Goal: Task Accomplishment & Management: Manage account settings

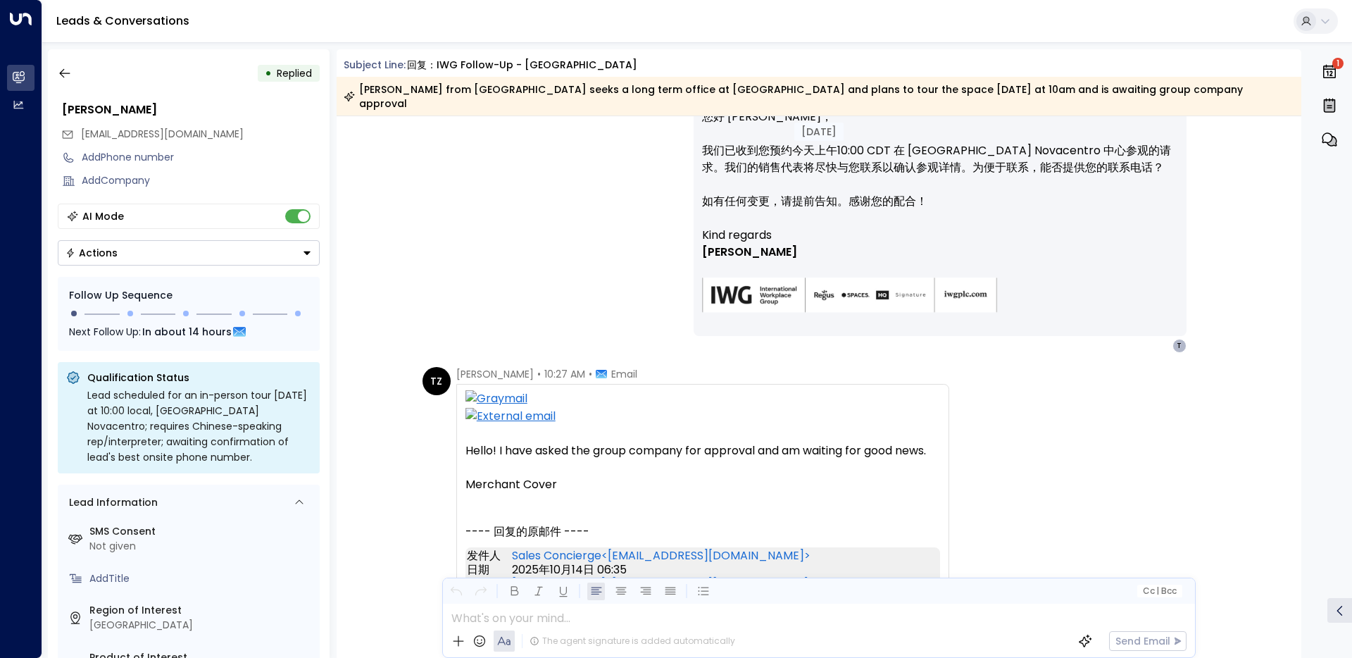
scroll to position [1977, 0]
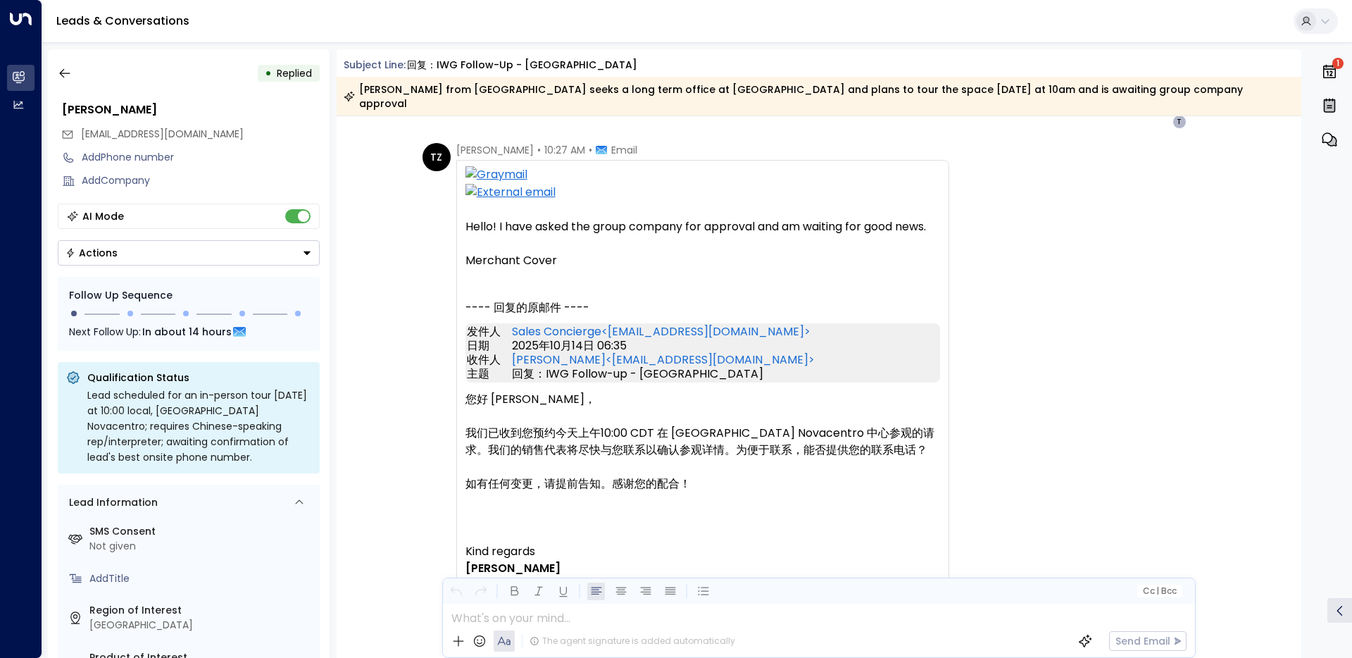
click at [567, 218] on div "Hello! I have asked the group company for approval and am waiting for good news…" at bounding box center [703, 500] width 475 height 668
click at [726, 244] on div "Hello! I have asked the group company for approval and am waiting for good news…" at bounding box center [703, 500] width 475 height 668
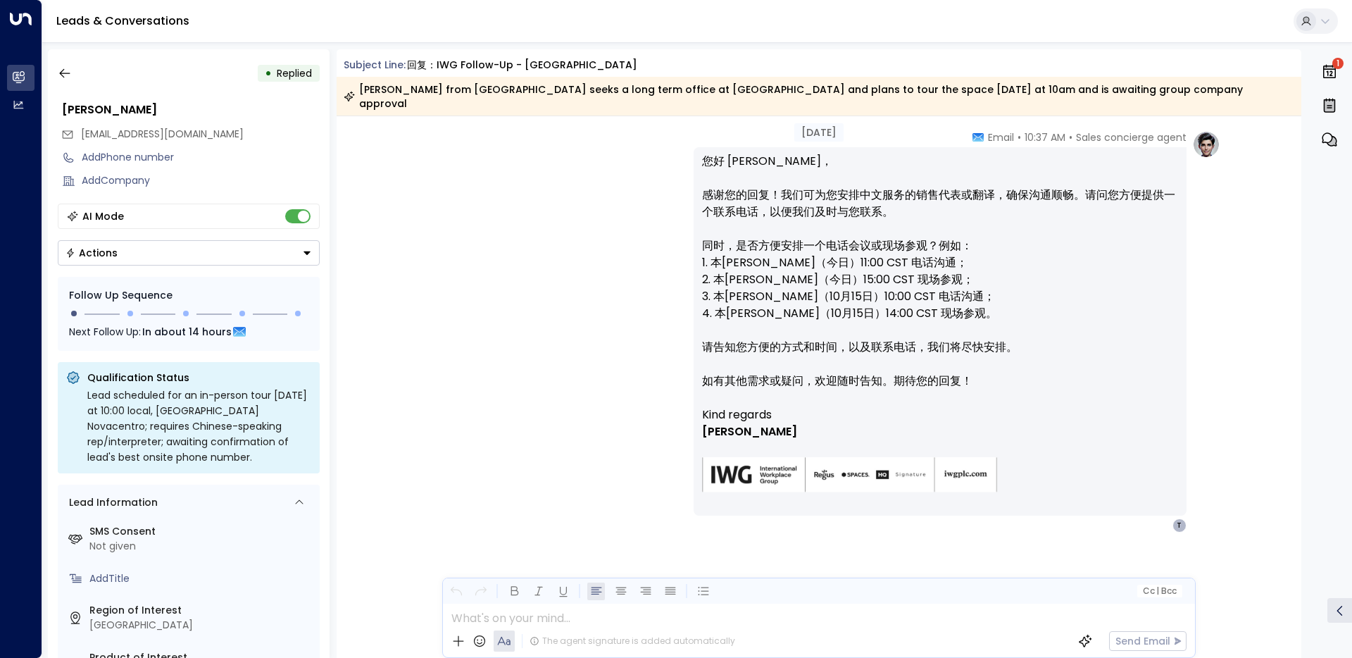
scroll to position [3745, 0]
click at [662, 363] on div "Sales concierge agent • 10:37 AM • Email 您好 [PERSON_NAME]， 感谢您的回复！我们可为您安排中文服务的销…" at bounding box center [819, 330] width 803 height 402
click at [75, 94] on div "• Replied [PERSON_NAME] [EMAIL_ADDRESS][DOMAIN_NAME] Add Phone number Add Compa…" at bounding box center [189, 353] width 282 height 609
click at [66, 77] on icon "button" at bounding box center [65, 73] width 14 height 14
click at [64, 70] on icon "button" at bounding box center [65, 73] width 14 height 14
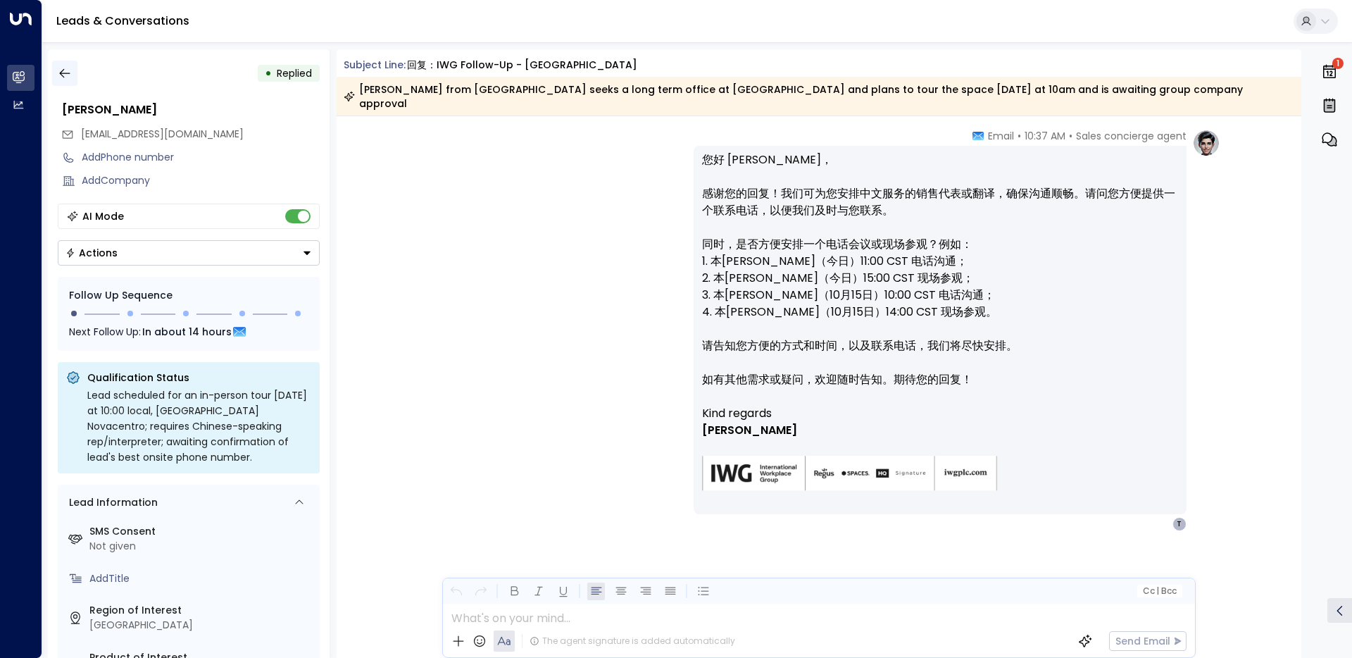
click at [64, 70] on icon "button" at bounding box center [65, 73] width 14 height 14
click at [65, 68] on icon "button" at bounding box center [65, 73] width 14 height 14
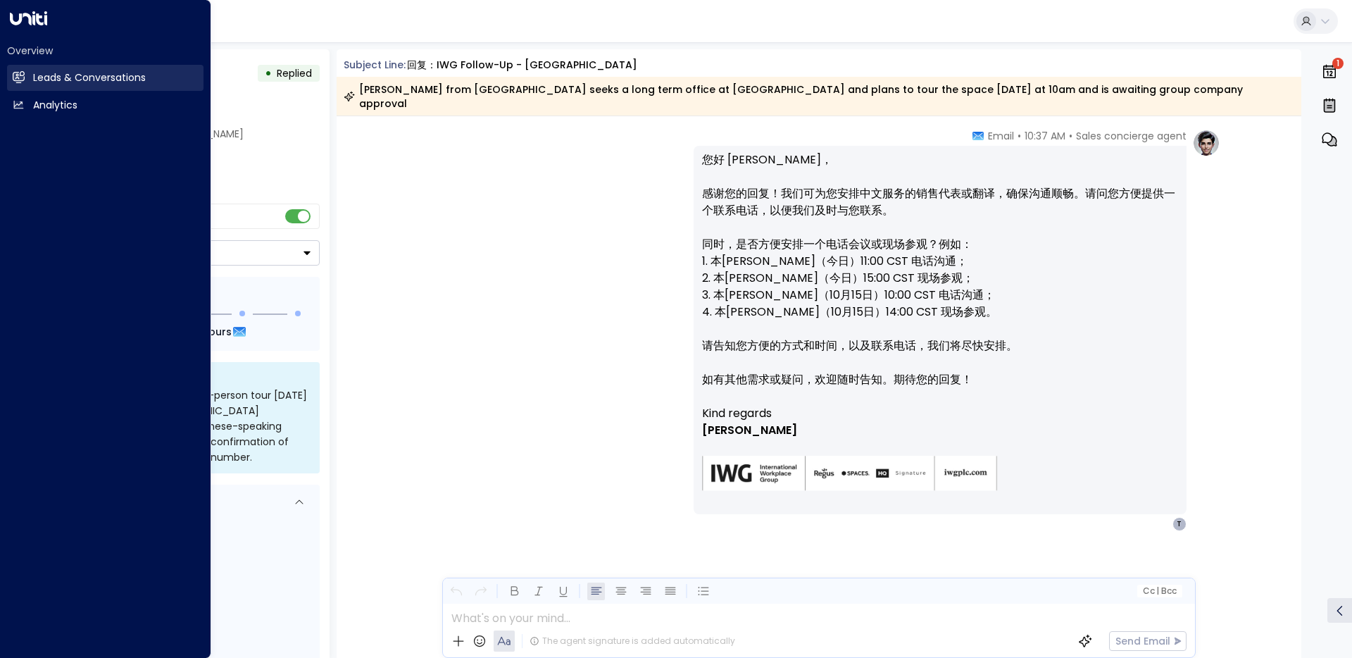
click at [20, 77] on icon at bounding box center [18, 77] width 11 height 8
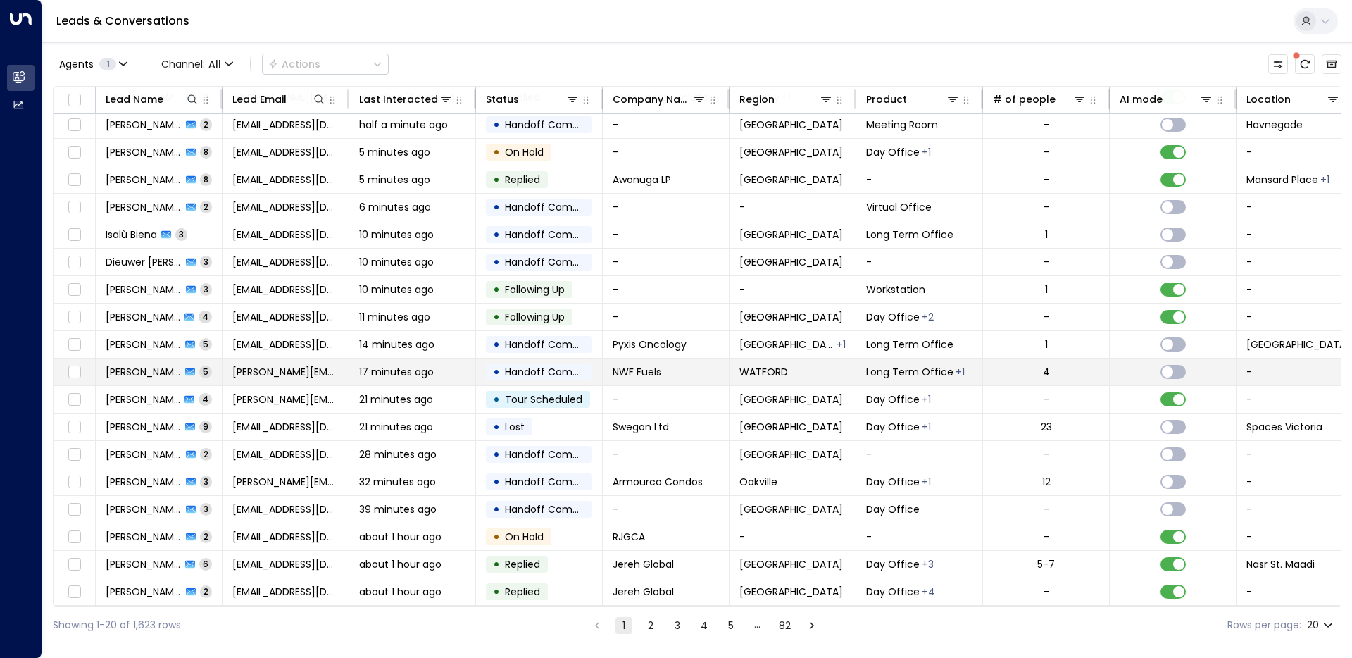
scroll to position [62, 0]
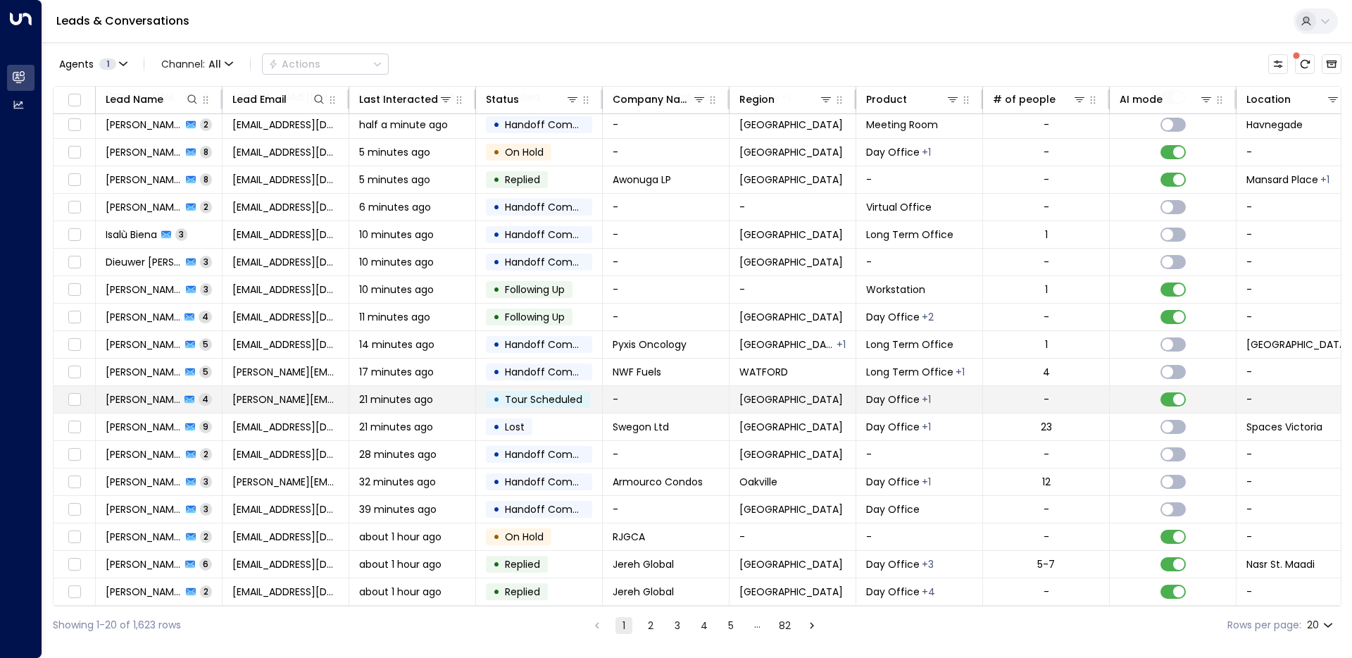
click at [666, 406] on td "-" at bounding box center [666, 399] width 127 height 27
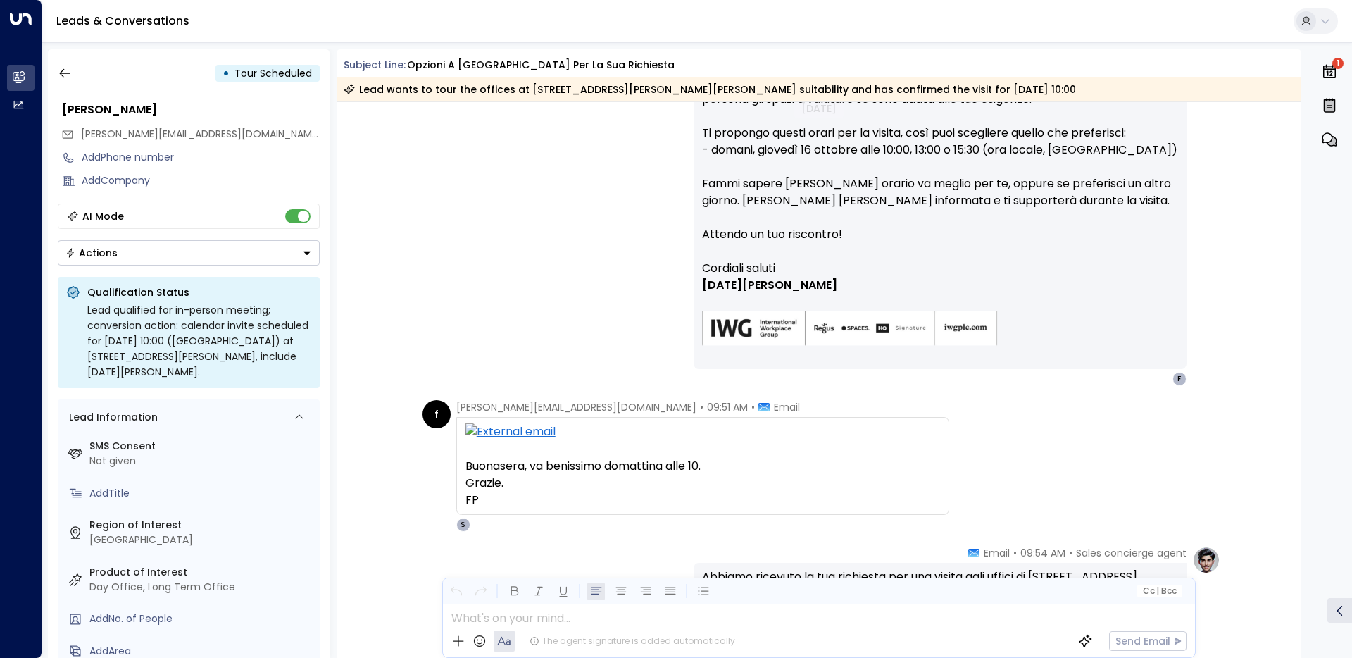
scroll to position [811, 0]
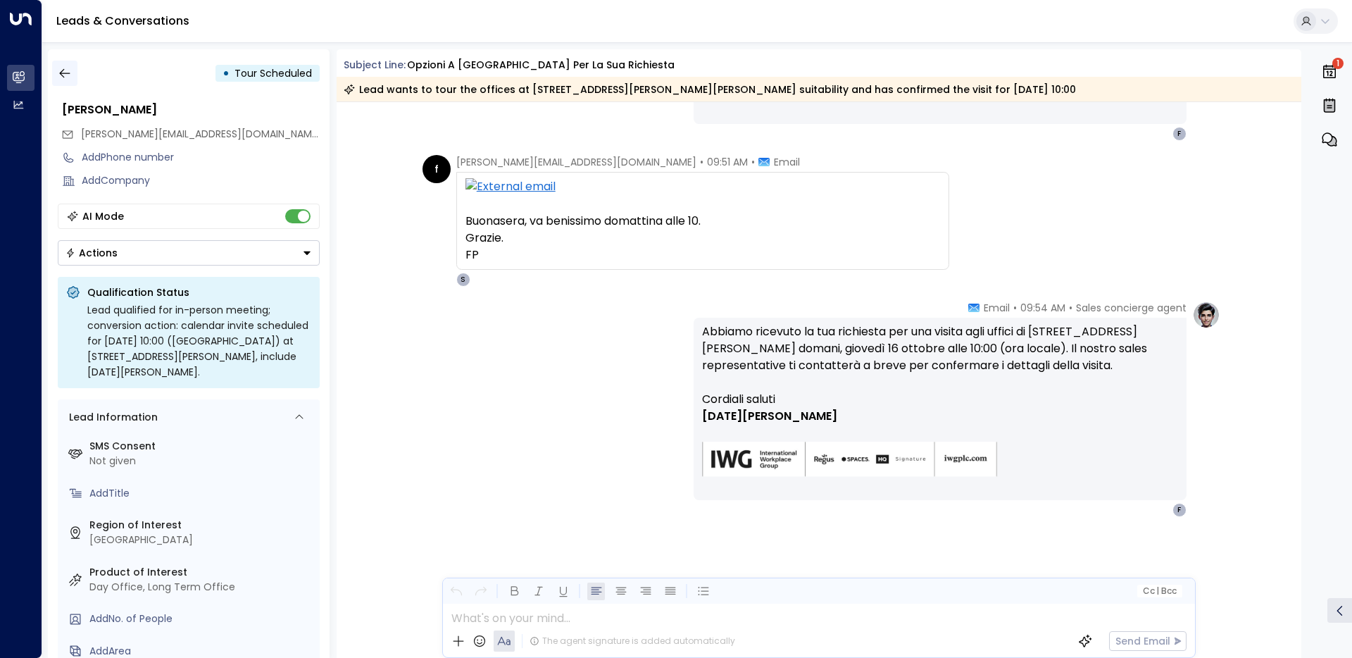
click at [70, 71] on icon "button" at bounding box center [65, 73] width 14 height 14
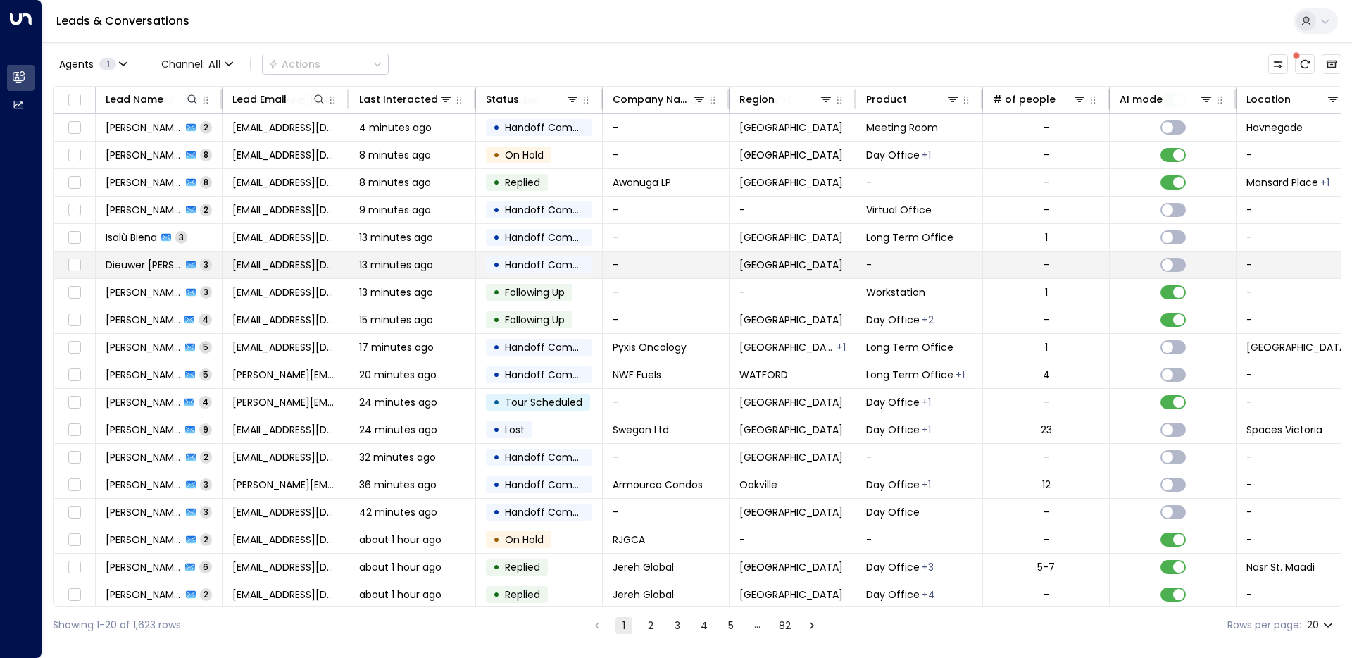
scroll to position [62, 0]
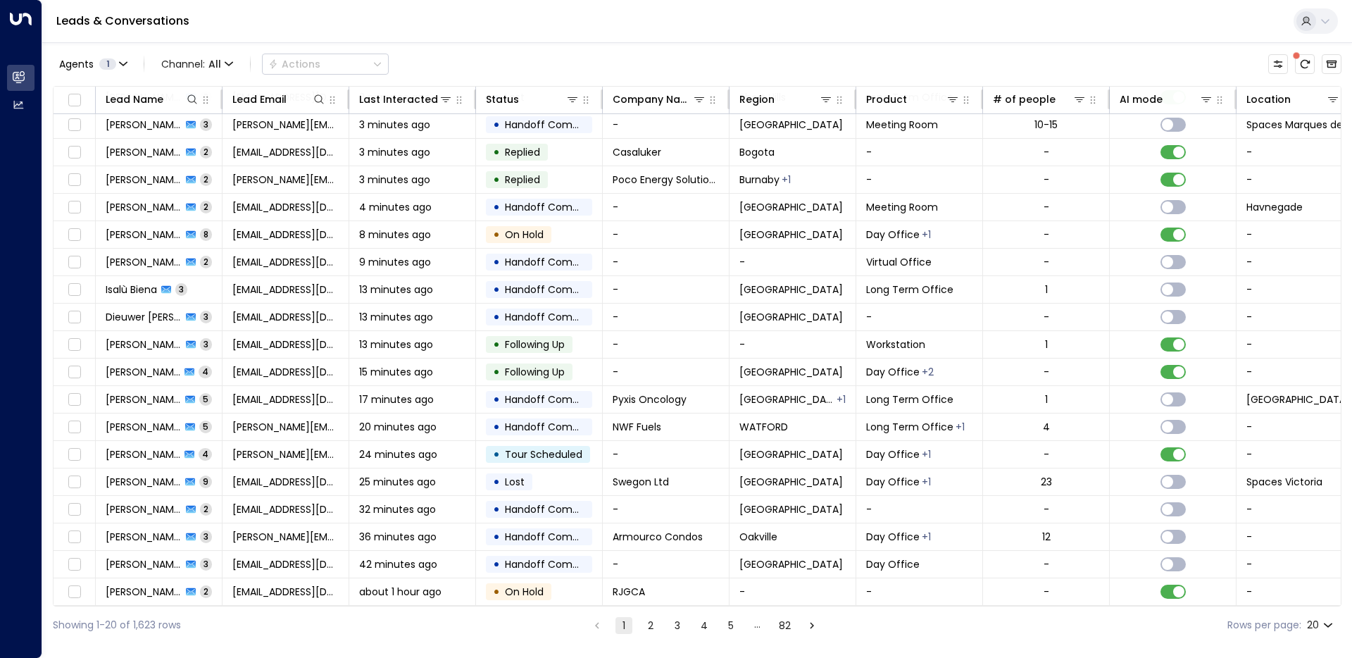
click at [652, 530] on span "Armourco Condos" at bounding box center [658, 537] width 90 height 14
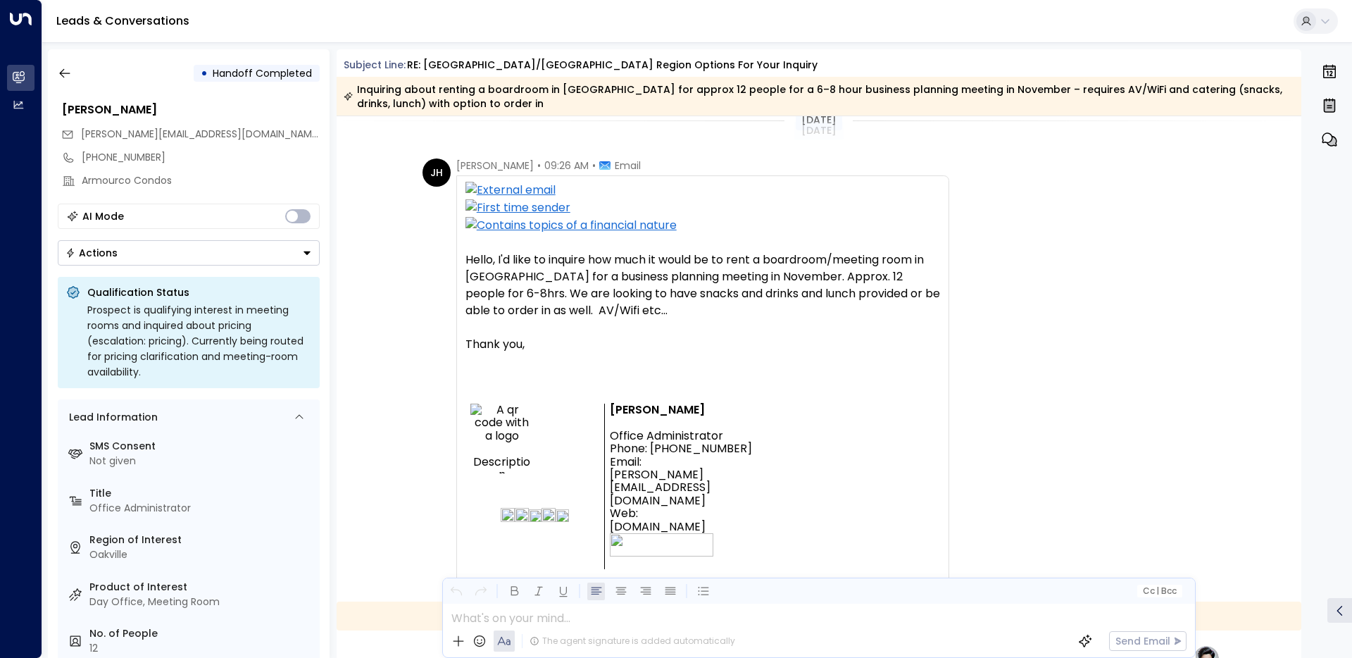
scroll to position [23, 0]
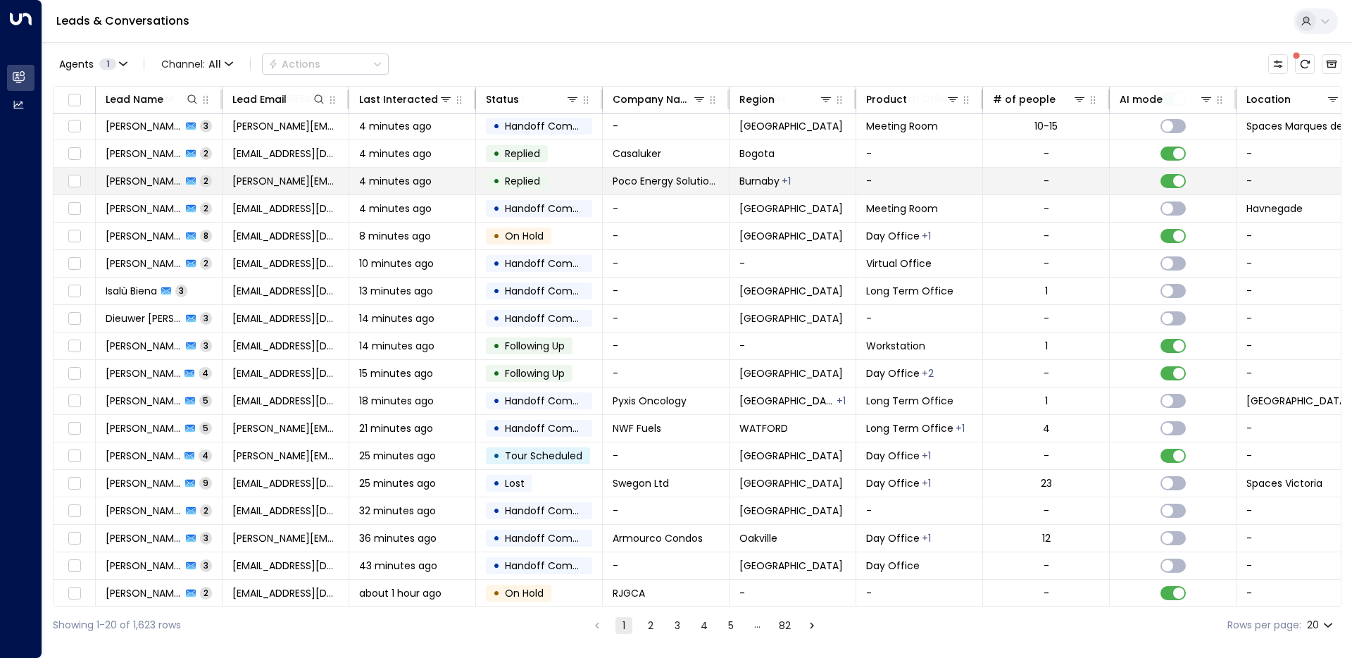
scroll to position [62, 0]
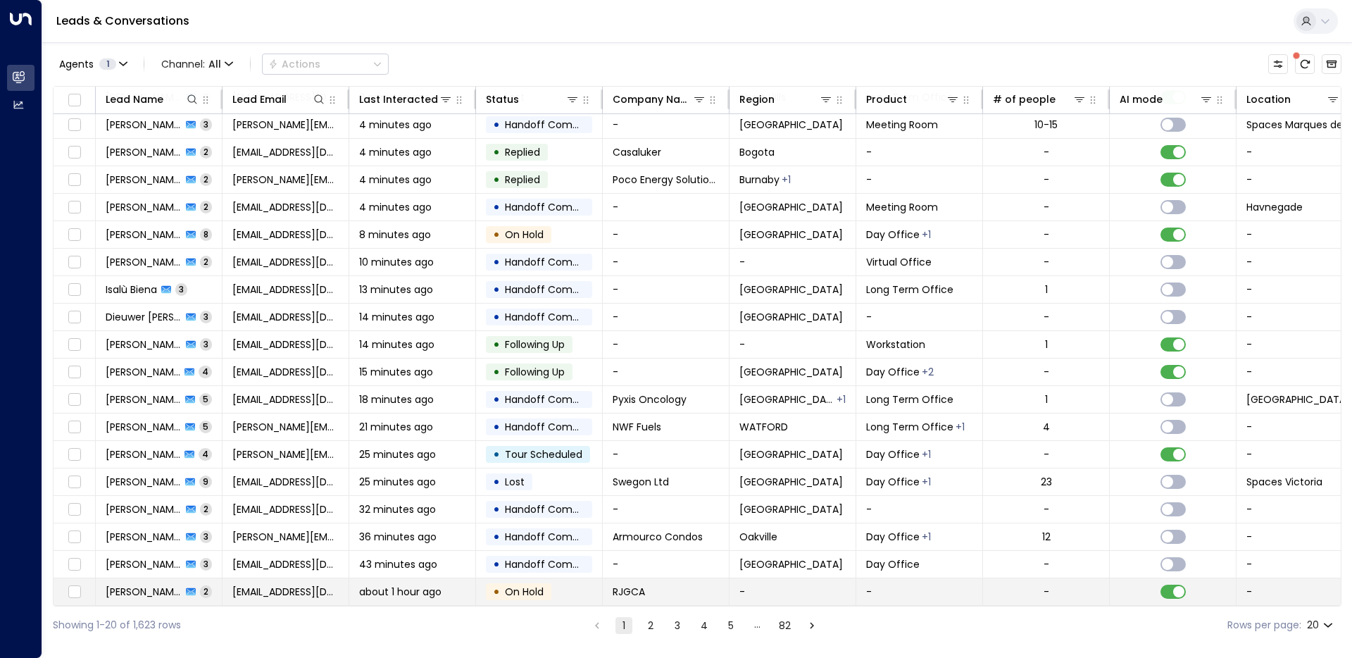
click at [688, 593] on td "RJGCA" at bounding box center [666, 591] width 127 height 27
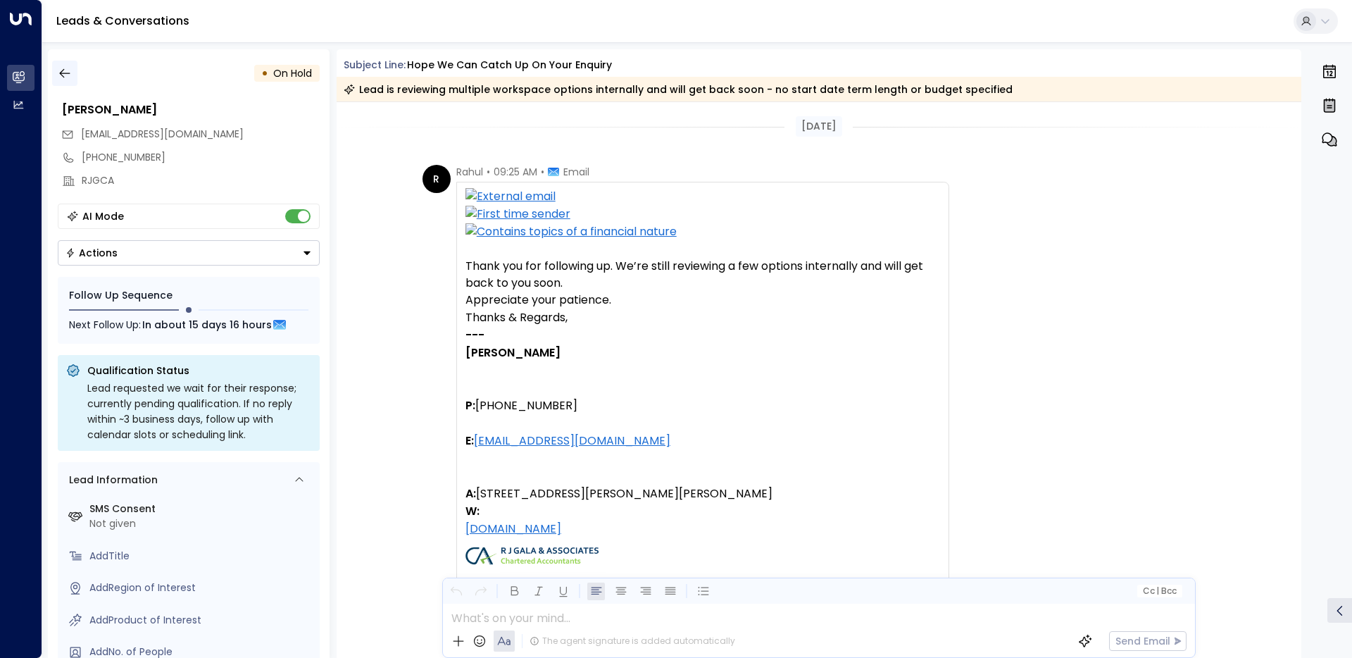
click at [64, 75] on icon "button" at bounding box center [65, 73] width 14 height 14
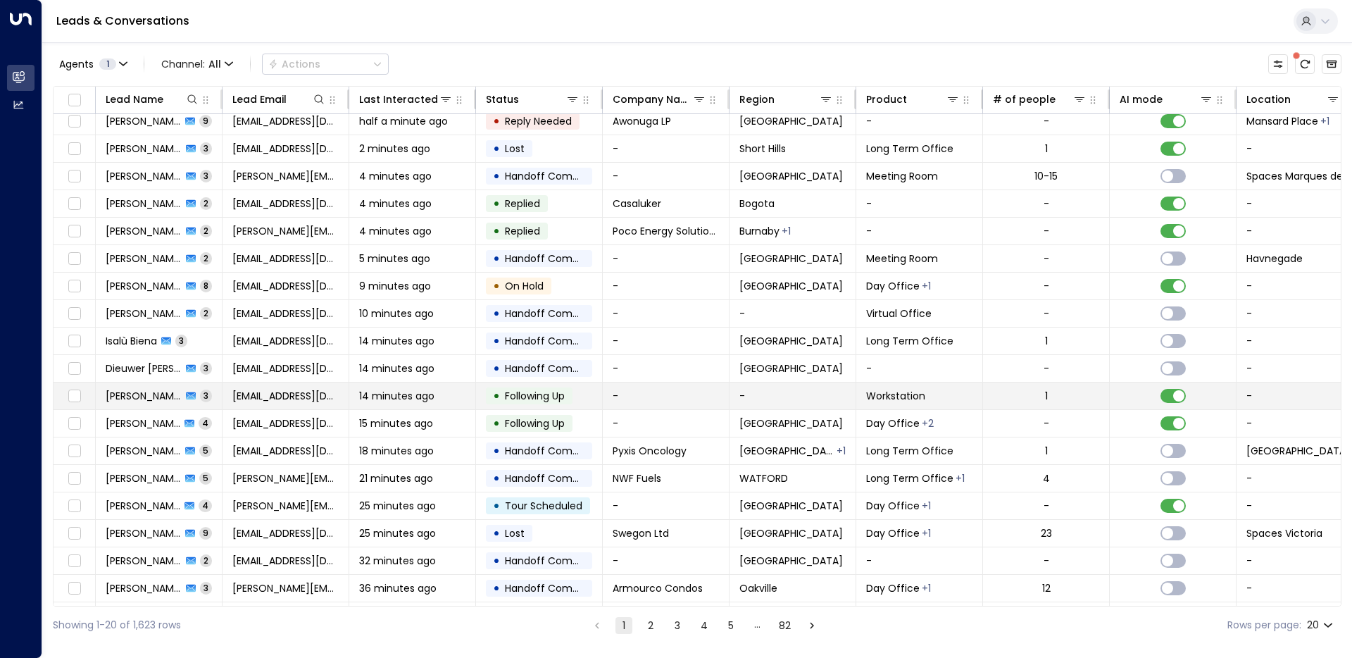
scroll to position [62, 0]
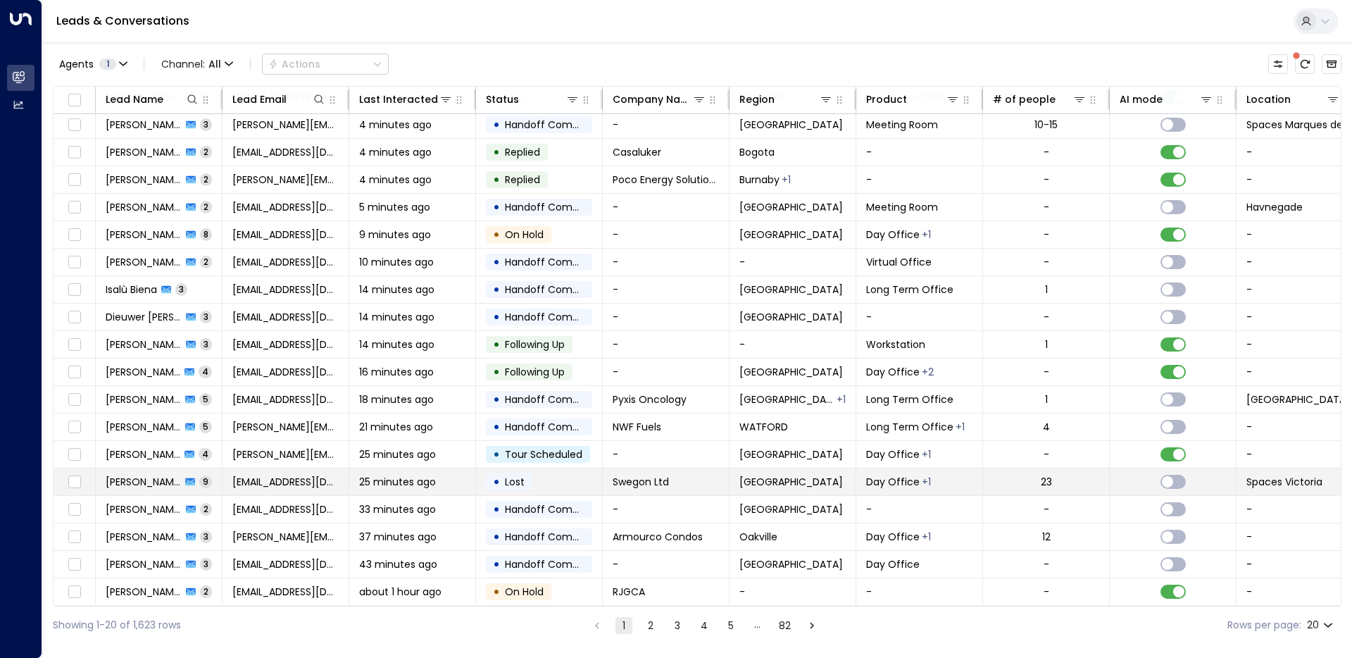
click at [740, 490] on td "[GEOGRAPHIC_DATA]" at bounding box center [793, 481] width 127 height 27
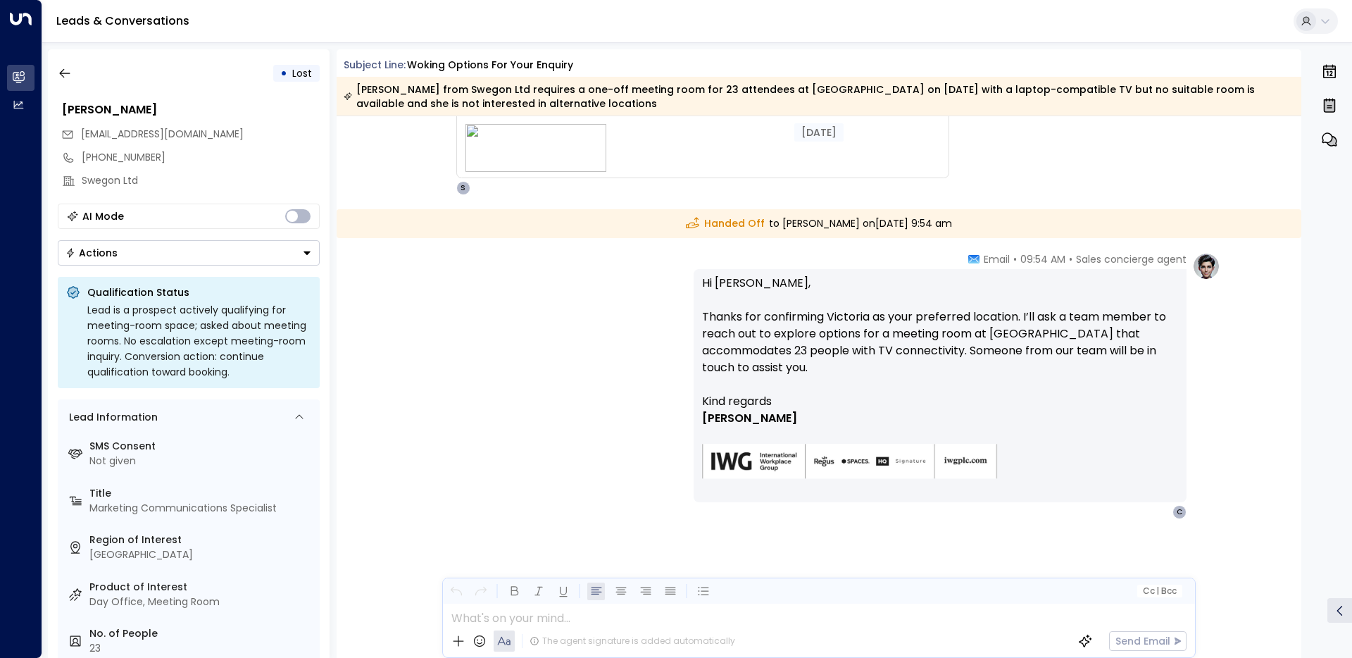
scroll to position [3223, 0]
click at [73, 80] on button "button" at bounding box center [64, 73] width 25 height 25
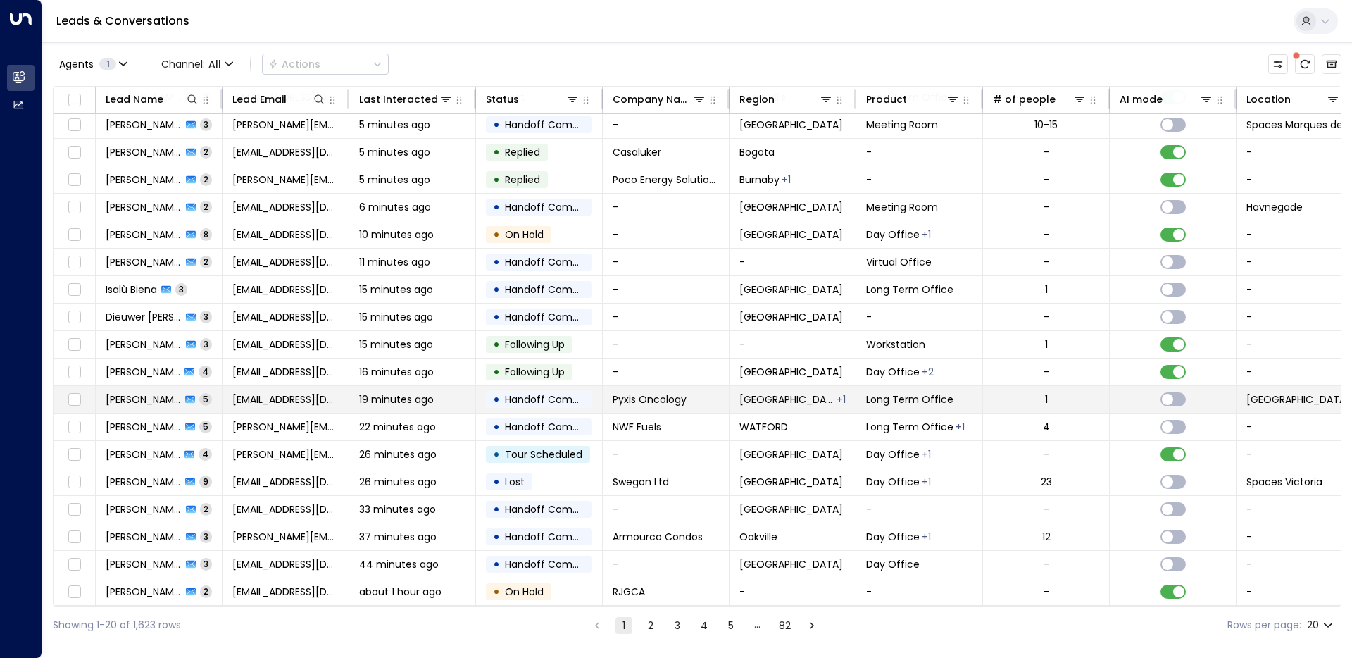
scroll to position [62, 0]
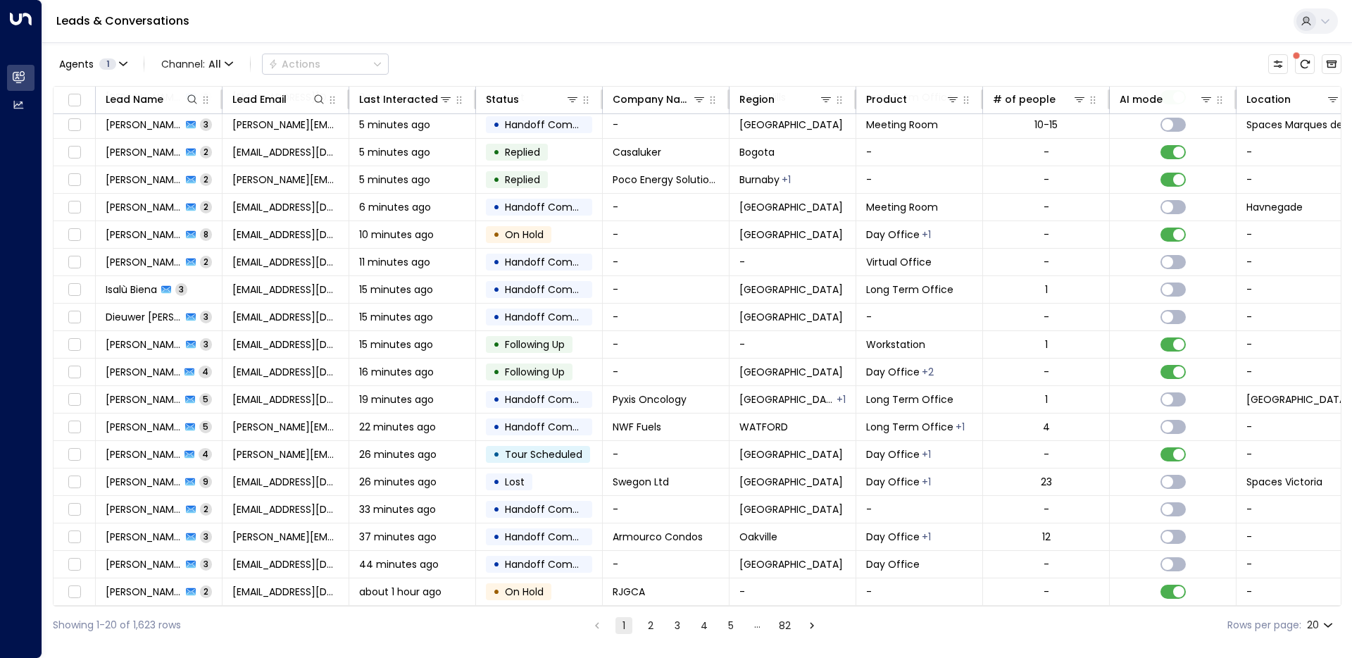
click at [666, 40] on div "Leads & Conversations" at bounding box center [697, 21] width 1310 height 43
